Goal: Task Accomplishment & Management: Complete application form

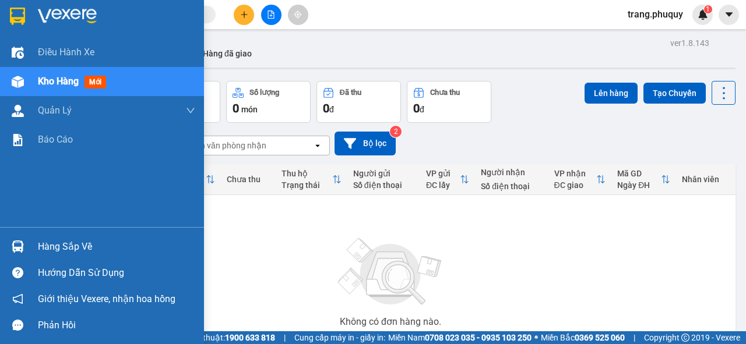
click at [65, 82] on span "Kho hàng" at bounding box center [58, 81] width 41 height 11
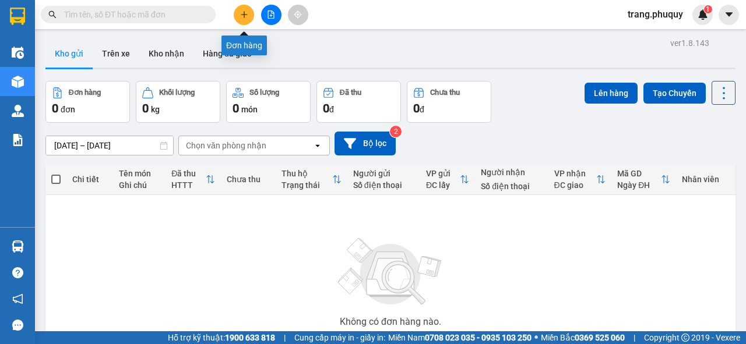
click at [244, 14] on icon "plus" at bounding box center [244, 14] width 8 height 8
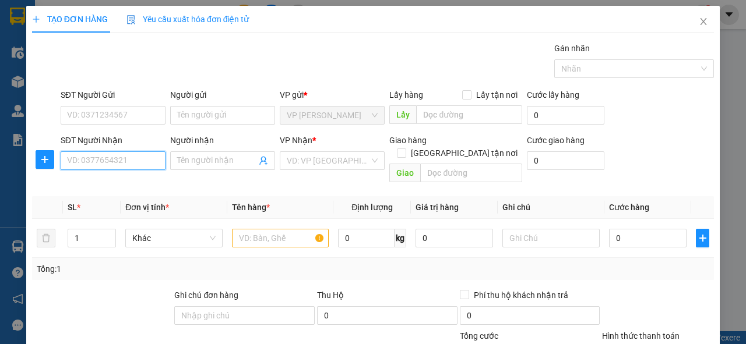
click at [133, 156] on input "SĐT Người Nhận" at bounding box center [113, 161] width 105 height 19
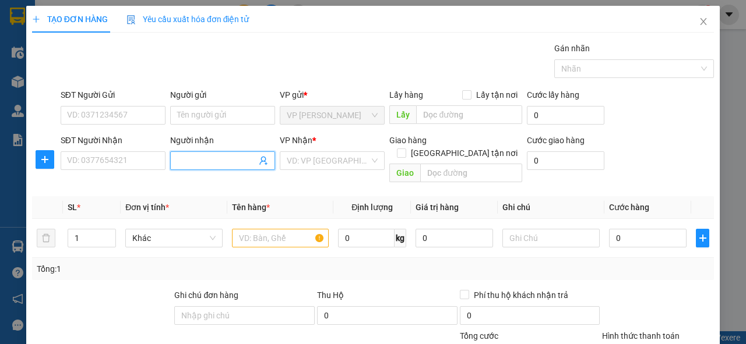
click at [196, 161] on input "Người nhận" at bounding box center [216, 160] width 79 height 13
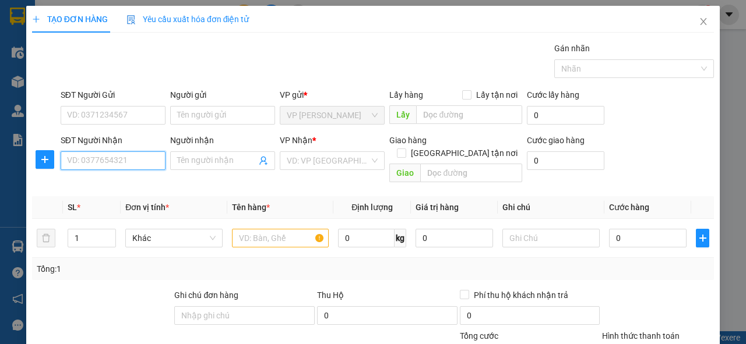
click at [135, 164] on input "SĐT Người Nhận" at bounding box center [113, 161] width 105 height 19
type input "0977559190"
click at [93, 188] on div "0977559190 - minh thư" at bounding box center [112, 183] width 90 height 13
type input "minh thư"
type input "0977559190"
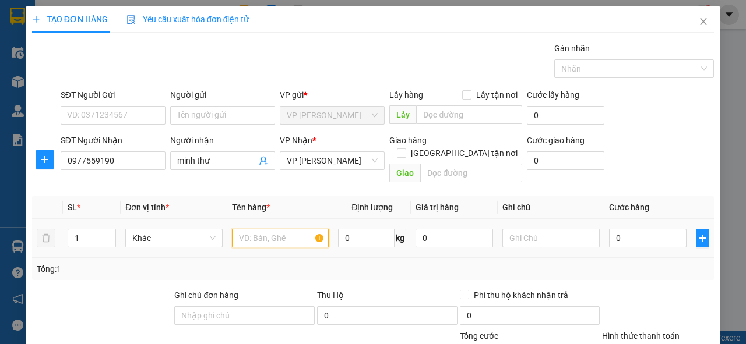
click at [256, 229] on input "text" at bounding box center [280, 238] width 97 height 19
type input "1 bọc đen"
click at [622, 229] on input "0" at bounding box center [648, 238] width 78 height 19
type input "3"
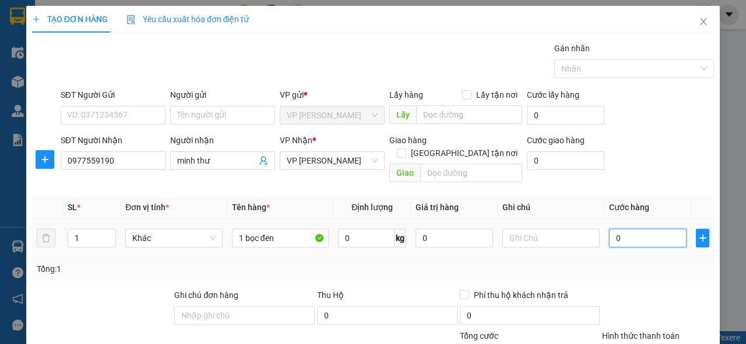
type input "3"
type input "30"
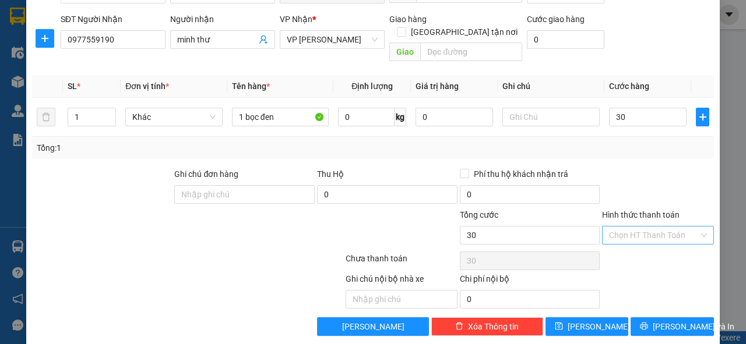
type input "30.000"
click at [658, 227] on input "Hình thức thanh toán" at bounding box center [654, 235] width 90 height 17
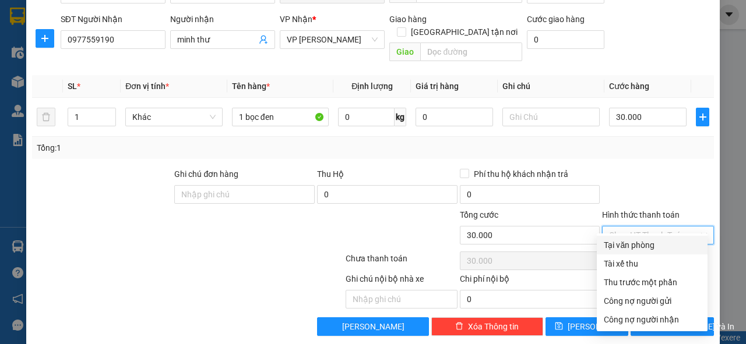
click at [636, 244] on div "Tại văn phòng" at bounding box center [652, 245] width 97 height 13
type input "0"
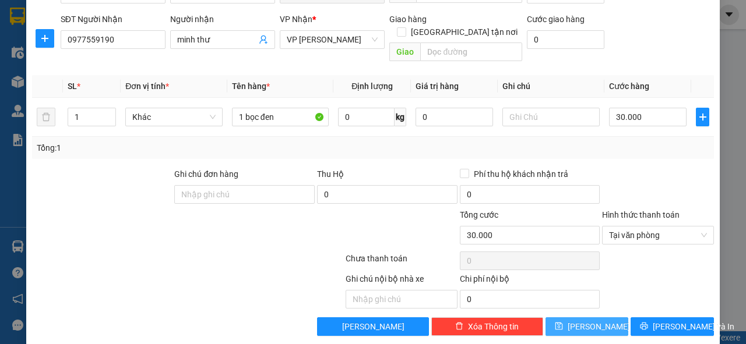
click at [563, 322] on icon "save" at bounding box center [559, 326] width 8 height 8
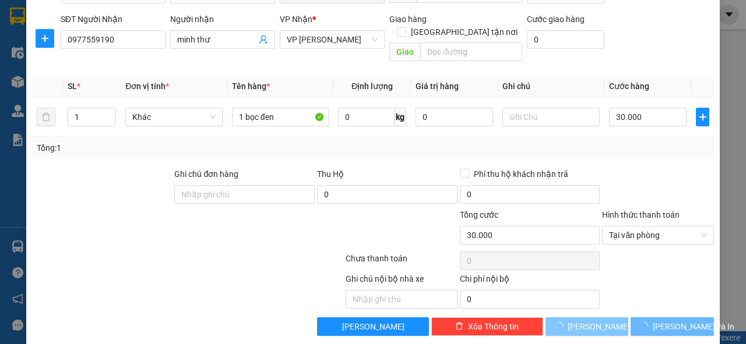
type input "0"
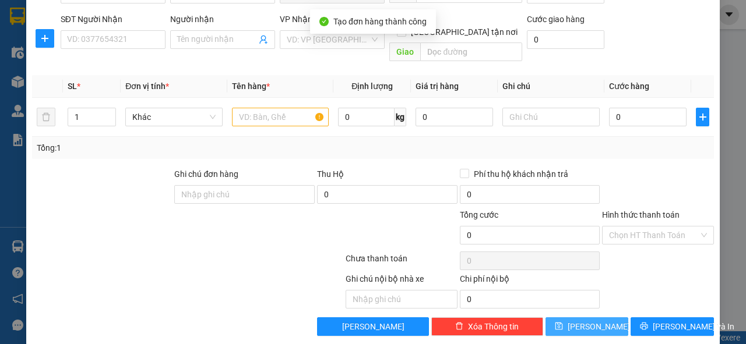
scroll to position [0, 0]
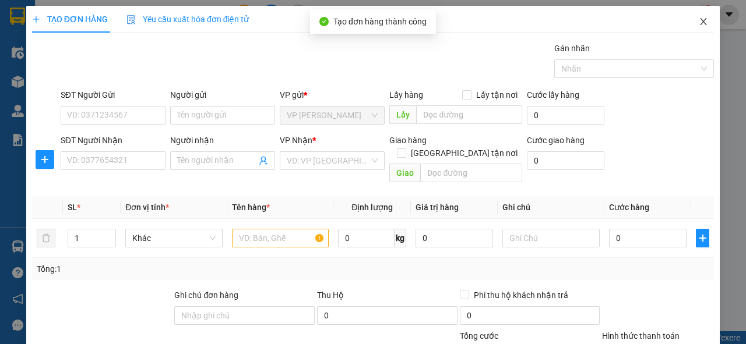
click at [699, 21] on icon "close" at bounding box center [703, 21] width 9 height 9
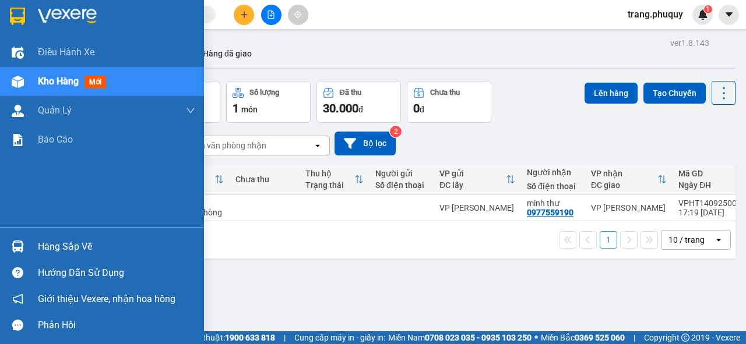
click at [42, 82] on span "Kho hàng" at bounding box center [58, 81] width 41 height 11
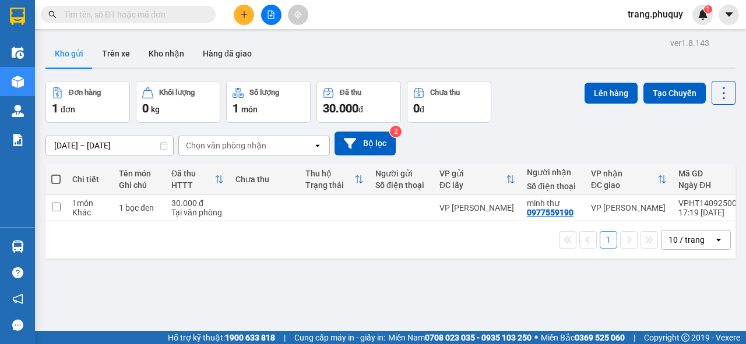
click at [156, 13] on input "text" at bounding box center [133, 14] width 138 height 13
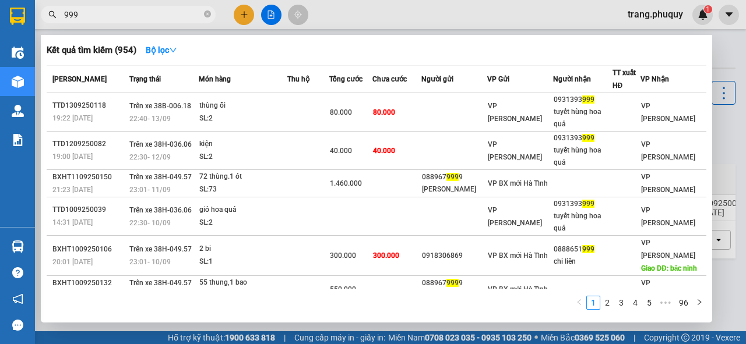
drag, startPoint x: 111, startPoint y: 13, endPoint x: 55, endPoint y: 15, distance: 56.0
click at [55, 15] on div "999" at bounding box center [113, 14] width 227 height 17
type input "710"
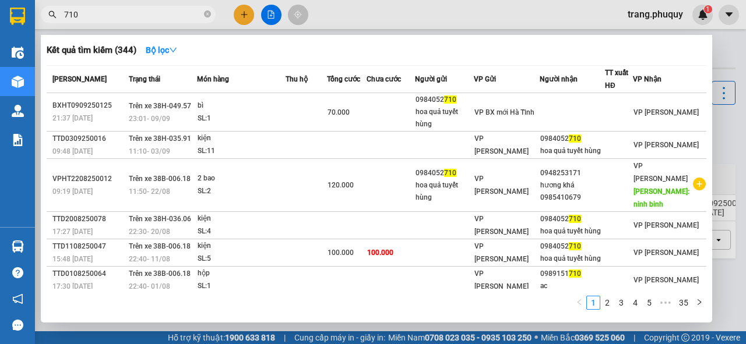
drag, startPoint x: 86, startPoint y: 13, endPoint x: 65, endPoint y: 19, distance: 21.8
click at [65, 19] on input "710" at bounding box center [133, 14] width 138 height 13
